Goal: Contribute content

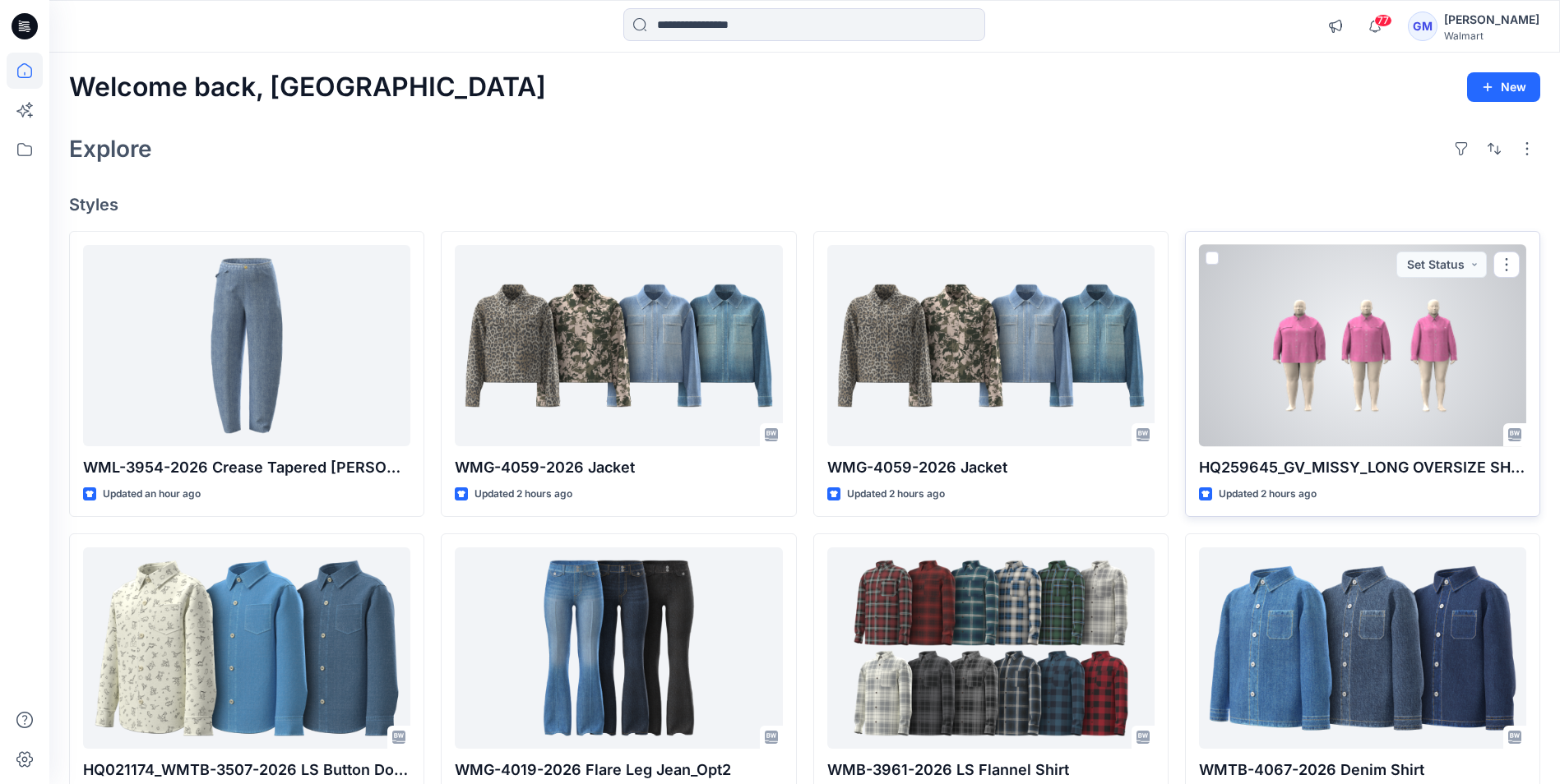
click at [1395, 388] on div at bounding box center [1363, 345] width 327 height 202
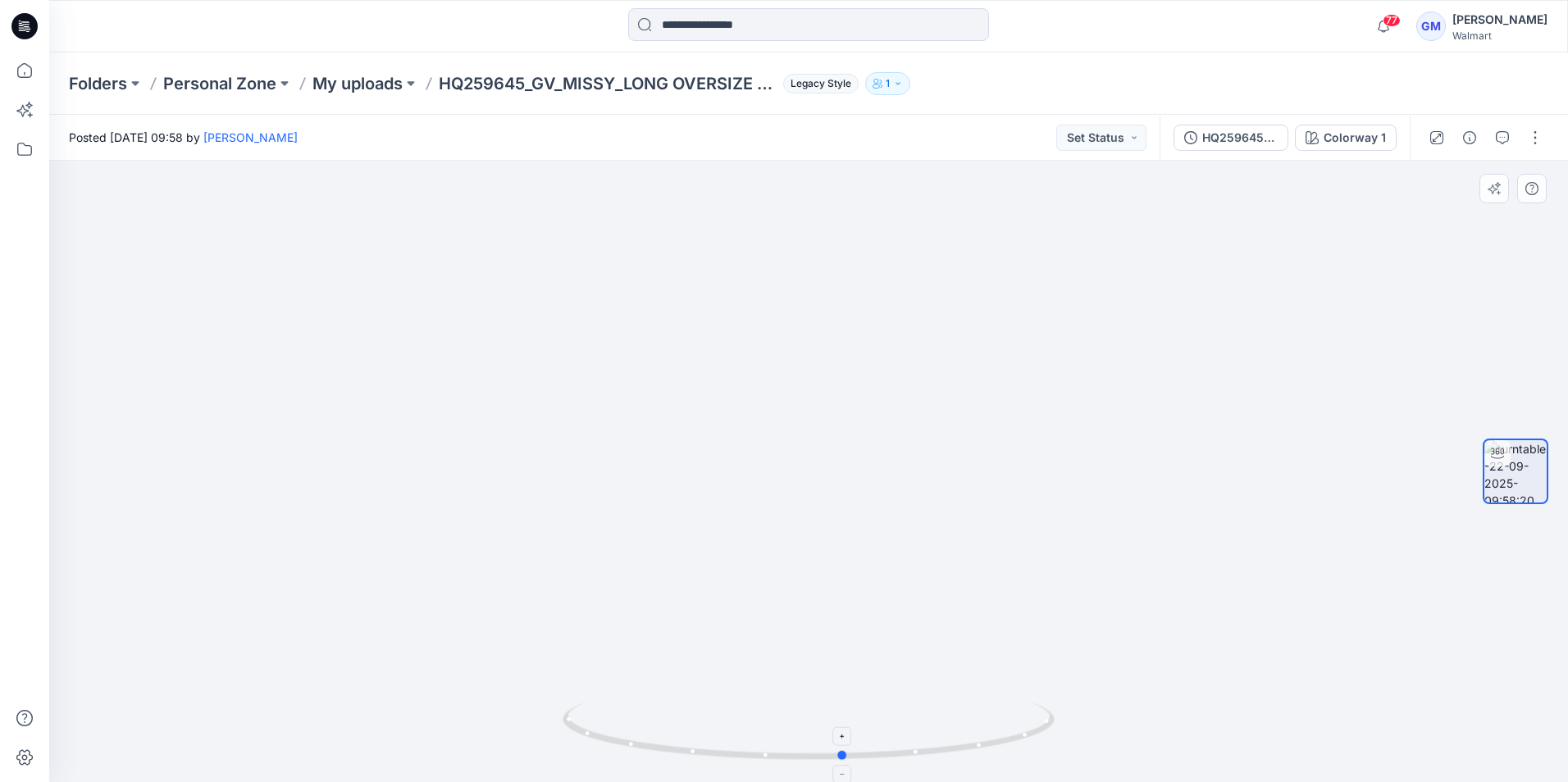
drag, startPoint x: 1016, startPoint y: 741, endPoint x: 1052, endPoint y: 709, distance: 48.2
click at [1052, 709] on icon at bounding box center [810, 734] width 496 height 61
drag, startPoint x: 981, startPoint y: 747, endPoint x: 1039, endPoint y: 782, distance: 67.7
click at [1536, 133] on button "button" at bounding box center [1535, 137] width 26 height 26
click at [1445, 185] on button "Edit" at bounding box center [1466, 175] width 151 height 31
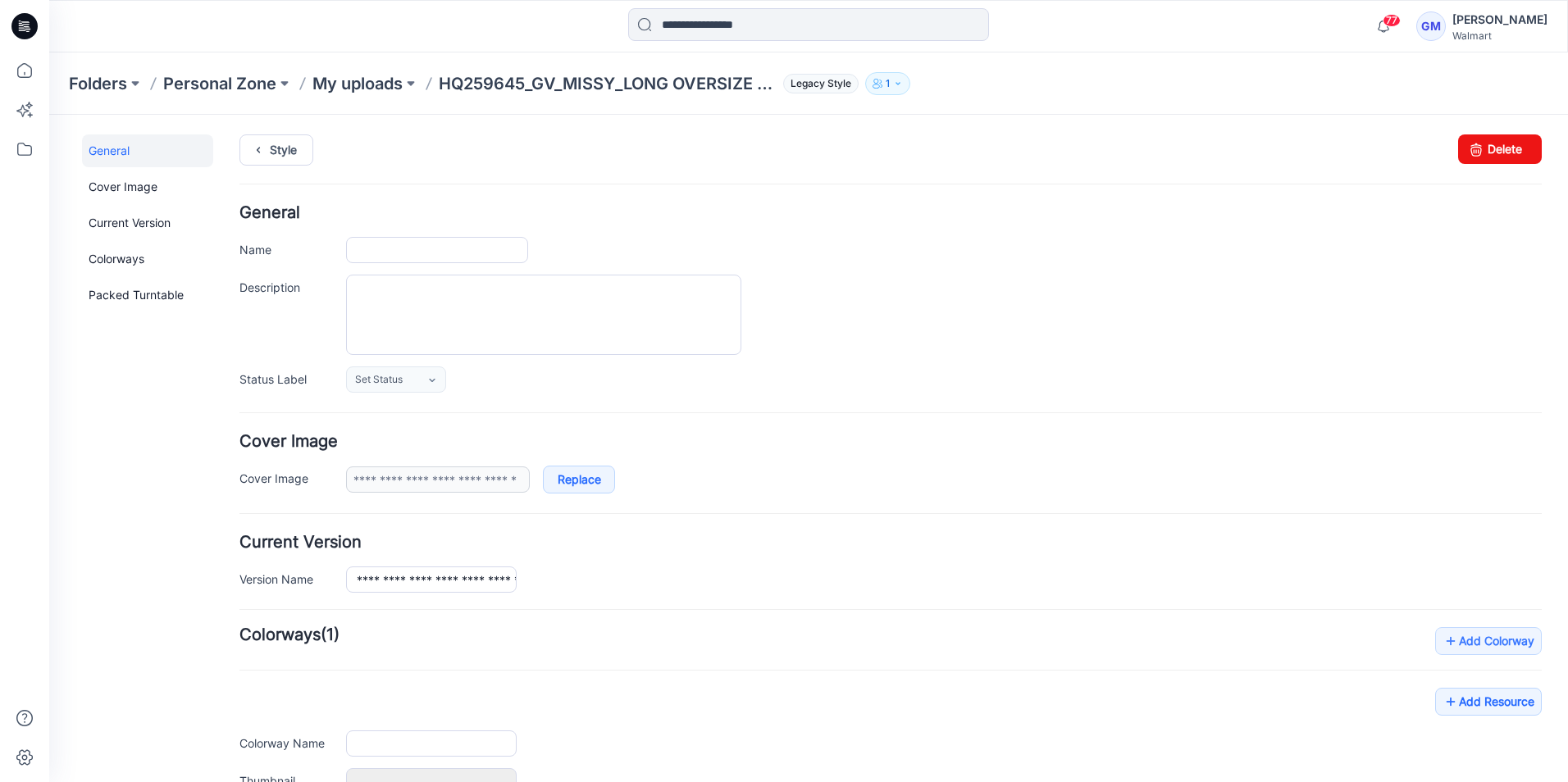
type input "**********"
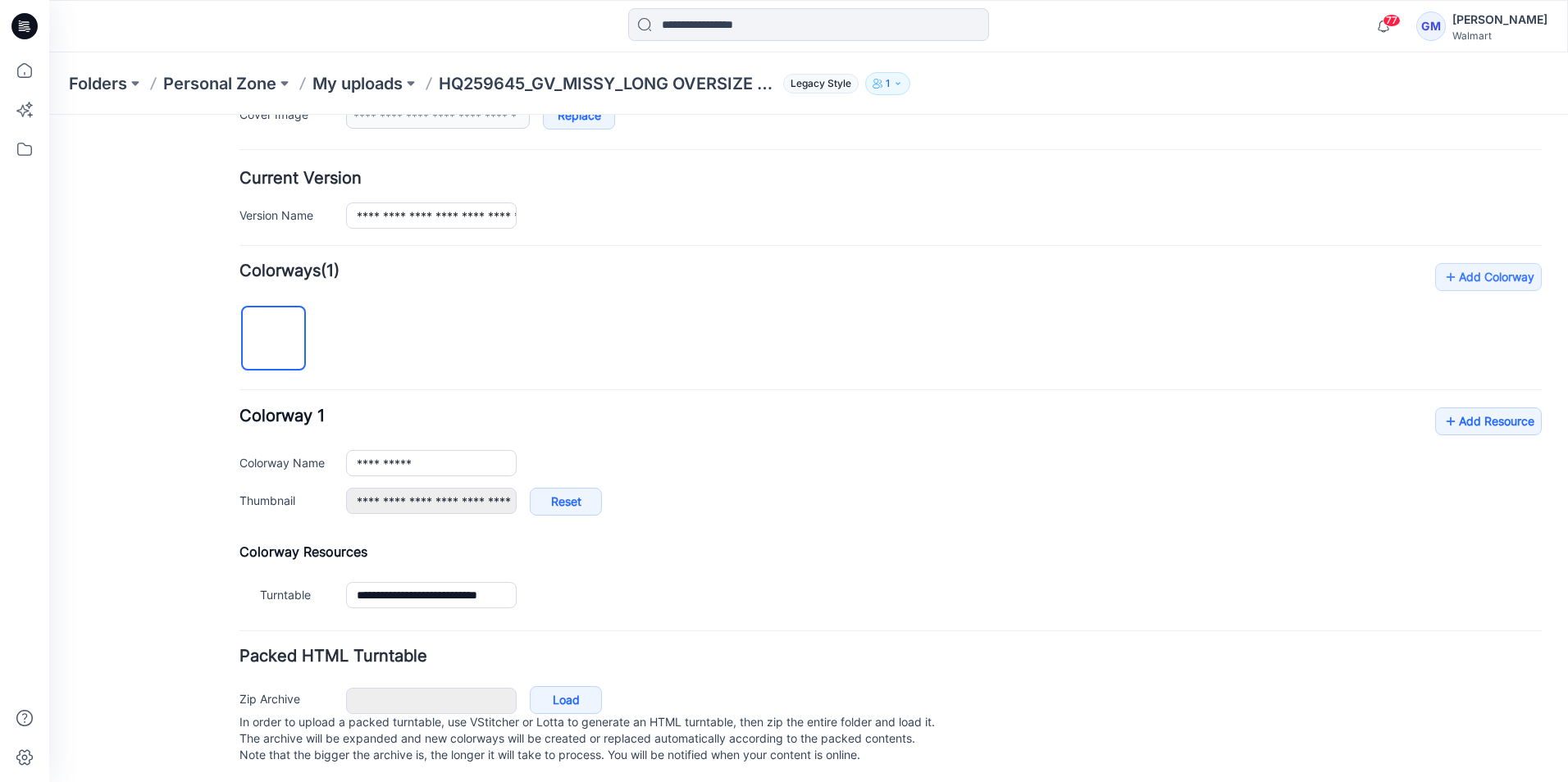
scroll to position [384, 0]
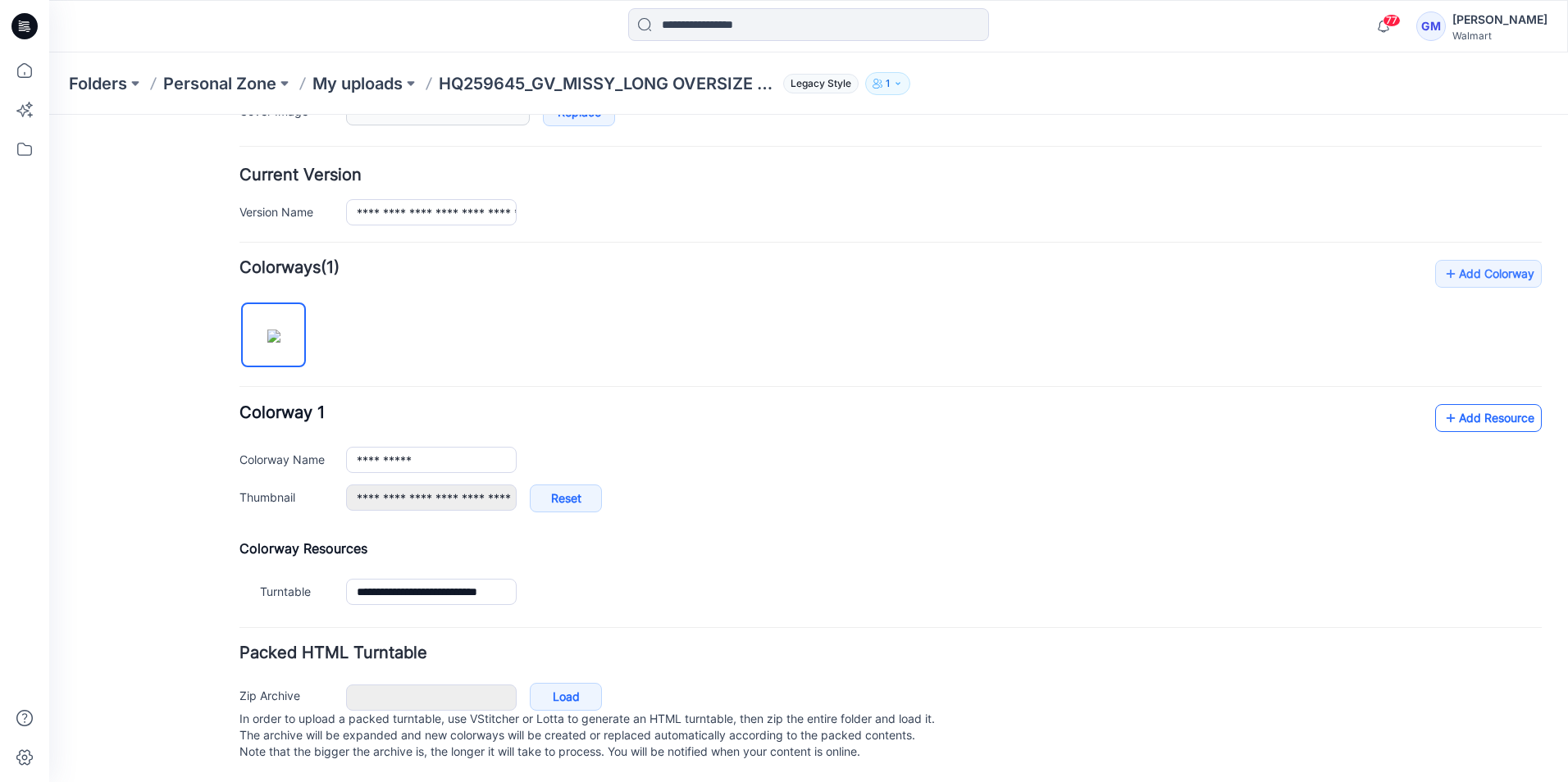
click at [1485, 404] on link "Add Resource" at bounding box center [1487, 418] width 107 height 28
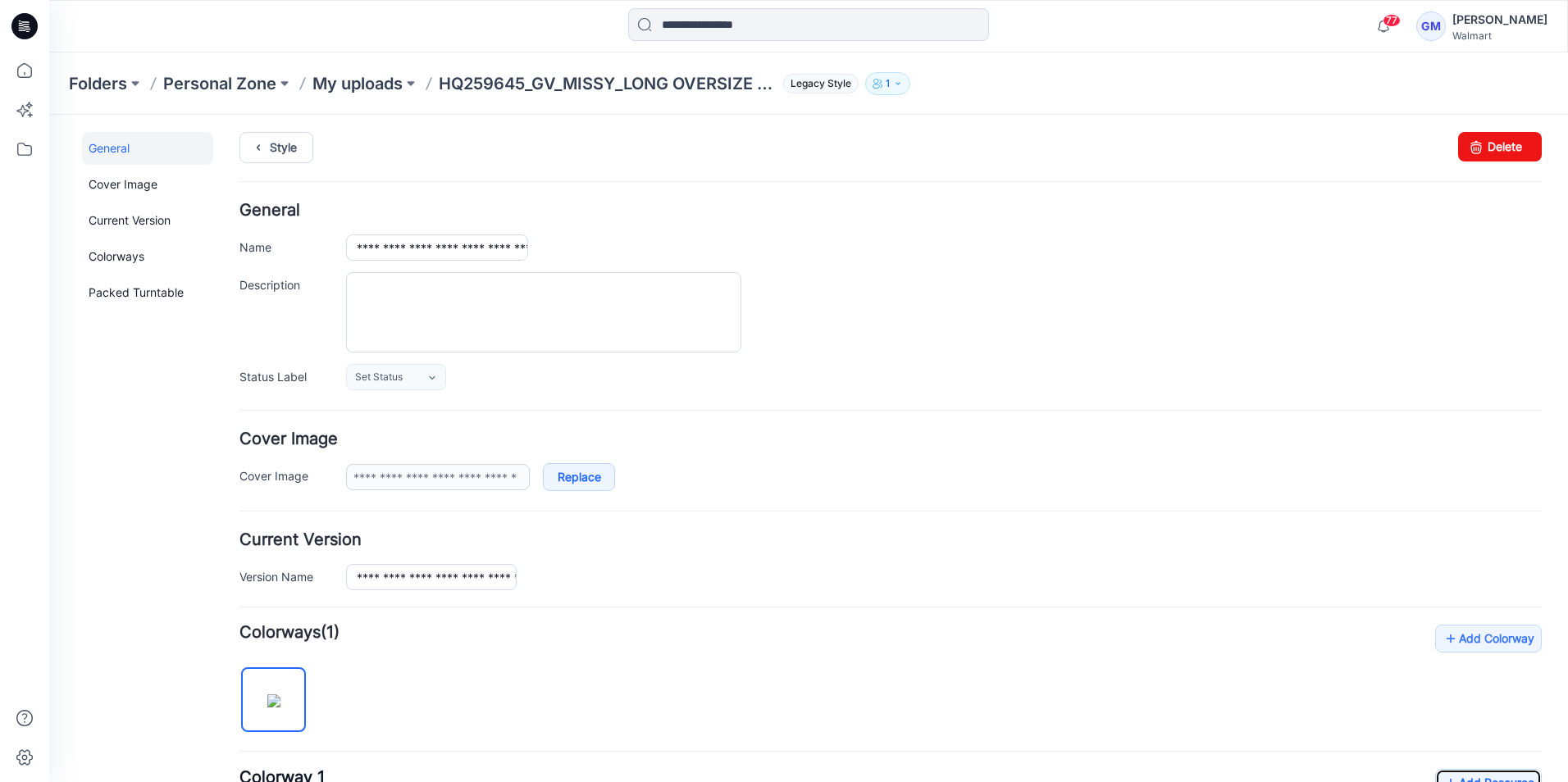
scroll to position [0, 0]
click at [269, 158] on icon at bounding box center [258, 150] width 23 height 30
